Goal: Find specific page/section: Find specific page/section

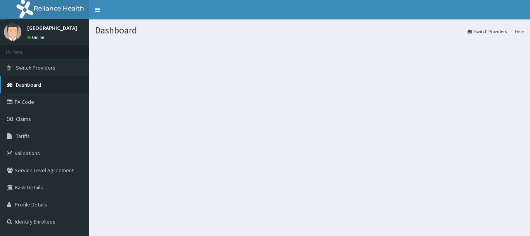
click at [38, 90] on link "Dashboard" at bounding box center [44, 84] width 89 height 17
click at [43, 83] on link "Dashboard" at bounding box center [44, 84] width 89 height 17
click at [52, 78] on link "Dashboard" at bounding box center [44, 84] width 89 height 17
click at [52, 69] on span "Switch Providers" at bounding box center [36, 67] width 40 height 7
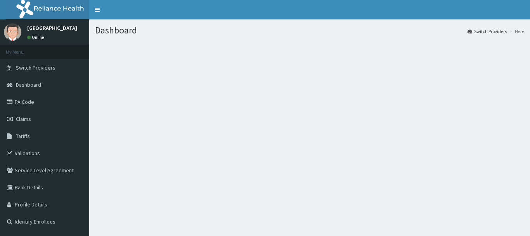
click at [52, 66] on span "Switch Providers" at bounding box center [36, 67] width 40 height 7
click at [52, 65] on span "Switch Providers" at bounding box center [36, 67] width 40 height 7
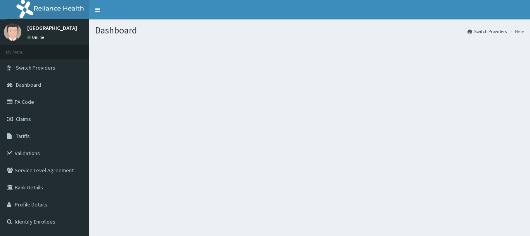
click at [52, 65] on span "Switch Providers" at bounding box center [36, 67] width 40 height 7
click at [36, 83] on span "Dashboard" at bounding box center [28, 84] width 25 height 7
drag, startPoint x: 36, startPoint y: 83, endPoint x: 36, endPoint y: 87, distance: 4.3
click at [36, 83] on span "Dashboard" at bounding box center [28, 84] width 25 height 7
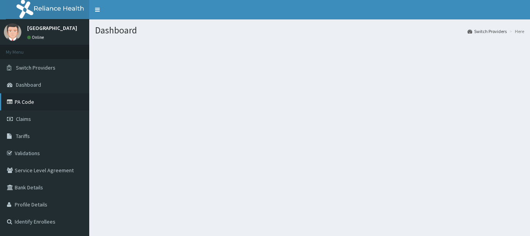
click at [35, 101] on link "PA Code" at bounding box center [44, 101] width 89 height 17
click at [36, 102] on link "PA Code" at bounding box center [44, 101] width 89 height 17
click at [32, 102] on link "PA Code" at bounding box center [44, 101] width 89 height 17
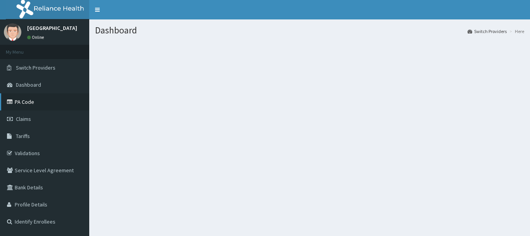
click at [32, 104] on link "PA Code" at bounding box center [44, 101] width 89 height 17
click at [30, 104] on link "PA Code" at bounding box center [44, 101] width 89 height 17
drag, startPoint x: 30, startPoint y: 104, endPoint x: 30, endPoint y: 99, distance: 4.3
click at [30, 102] on link "PA Code" at bounding box center [44, 101] width 89 height 17
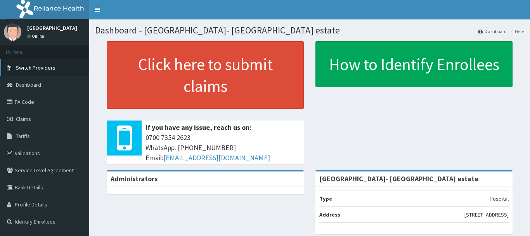
click at [40, 68] on span "Switch Providers" at bounding box center [36, 67] width 40 height 7
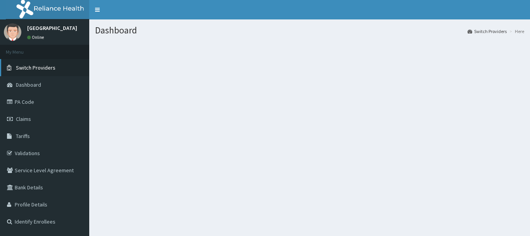
click at [51, 67] on span "Switch Providers" at bounding box center [36, 67] width 40 height 7
click at [497, 30] on link "Switch Providers" at bounding box center [487, 31] width 39 height 7
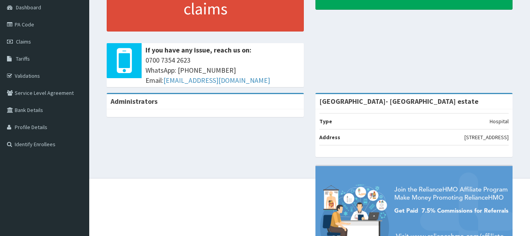
scroll to position [78, 0]
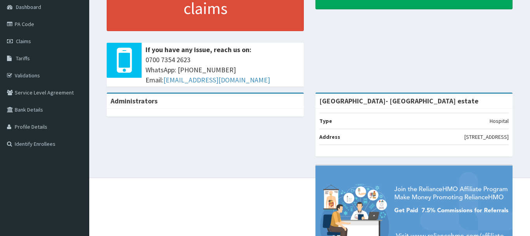
click at [434, 104] on div "[GEOGRAPHIC_DATA]- [GEOGRAPHIC_DATA] estate" at bounding box center [414, 101] width 197 height 15
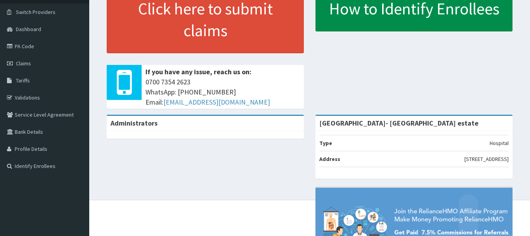
scroll to position [0, 0]
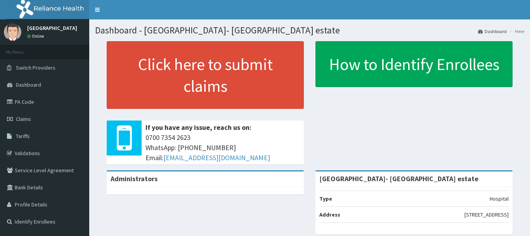
click at [402, 182] on strong "[GEOGRAPHIC_DATA]- [GEOGRAPHIC_DATA] estate" at bounding box center [399, 178] width 159 height 9
click at [497, 200] on p "Hospital" at bounding box center [499, 199] width 19 height 8
click at [427, 184] on div "[GEOGRAPHIC_DATA]- [GEOGRAPHIC_DATA] estate" at bounding box center [414, 178] width 197 height 15
click at [426, 181] on div "[GEOGRAPHIC_DATA]- [GEOGRAPHIC_DATA] estate" at bounding box center [414, 178] width 197 height 15
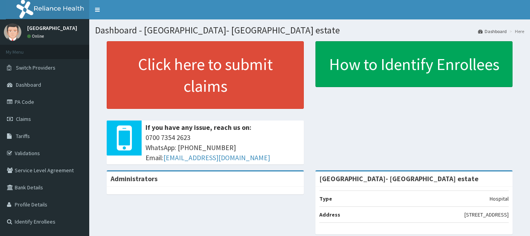
click at [494, 32] on link "Dashboard" at bounding box center [492, 31] width 29 height 7
click at [494, 35] on ol "Dashboard Here" at bounding box center [501, 31] width 50 height 12
click at [38, 66] on span "Switch Providers" at bounding box center [36, 67] width 40 height 7
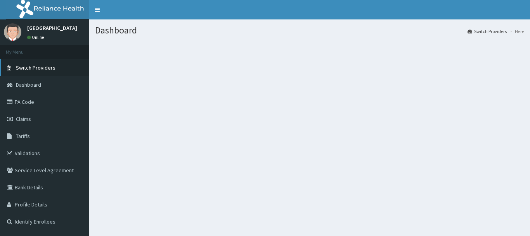
click at [32, 67] on span "Switch Providers" at bounding box center [36, 67] width 40 height 7
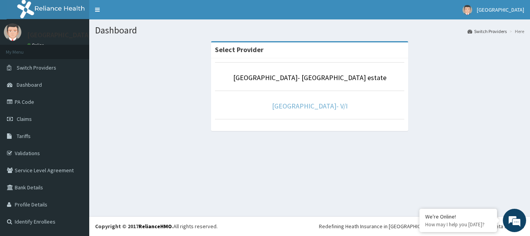
click at [327, 106] on link "[GEOGRAPHIC_DATA]- V/I" at bounding box center [310, 105] width 76 height 9
